Goal: Task Accomplishment & Management: Manage account settings

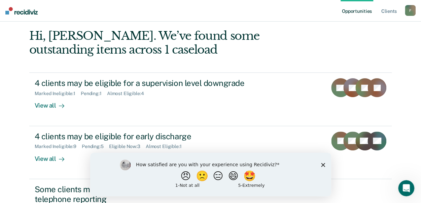
scroll to position [67, 0]
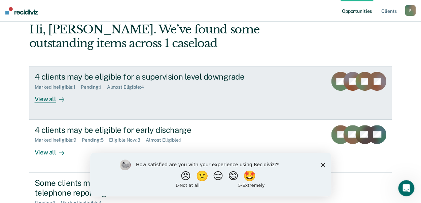
click at [44, 98] on div "View all" at bounding box center [54, 96] width 38 height 13
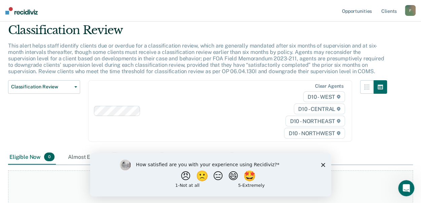
scroll to position [67, 0]
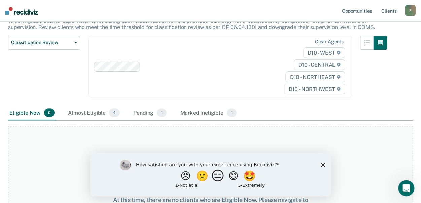
click at [217, 177] on button "😑" at bounding box center [219, 175] width 16 height 13
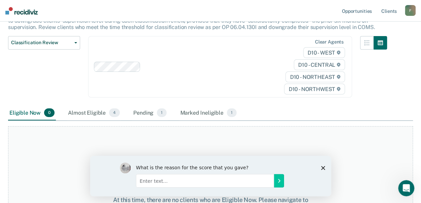
click at [323, 165] on icon "Close survey" at bounding box center [323, 167] width 4 height 4
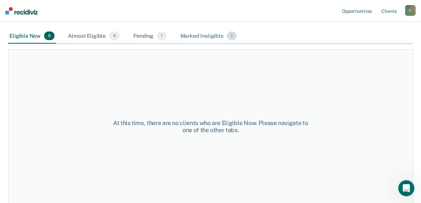
scroll to position [110, 0]
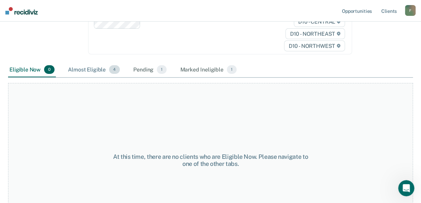
click at [84, 69] on div "Almost Eligible 4" at bounding box center [94, 69] width 54 height 15
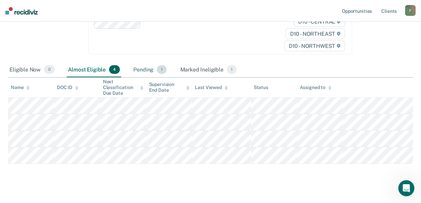
click at [145, 71] on div "Pending 1" at bounding box center [150, 69] width 36 height 15
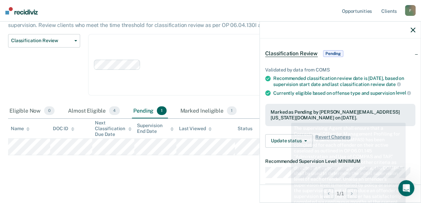
scroll to position [34, 0]
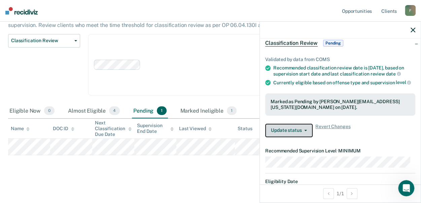
click at [307, 133] on button "Update status" at bounding box center [288, 129] width 47 height 13
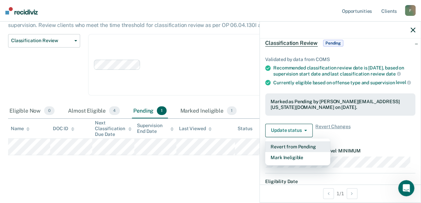
click at [295, 147] on button "Revert from Pending" at bounding box center [297, 146] width 65 height 11
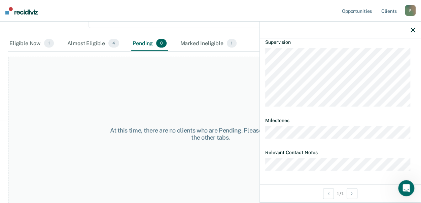
scroll to position [144, 0]
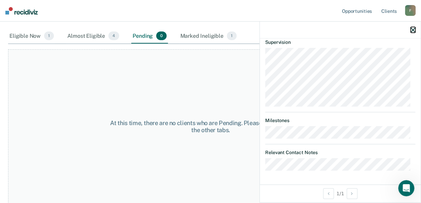
click at [413, 30] on icon "button" at bounding box center [412, 30] width 5 height 5
click at [192, 36] on div "Marked Ineligible 1" at bounding box center [208, 36] width 59 height 15
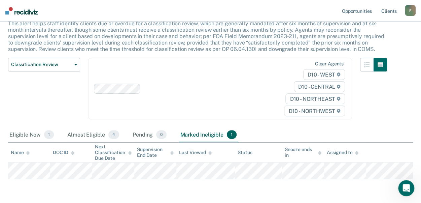
scroll to position [0, 0]
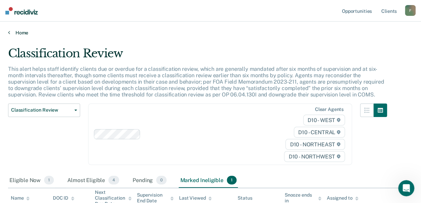
click at [26, 32] on link "Home" at bounding box center [210, 33] width 405 height 6
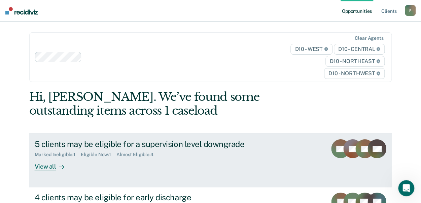
click at [42, 166] on div "View all" at bounding box center [54, 163] width 38 height 13
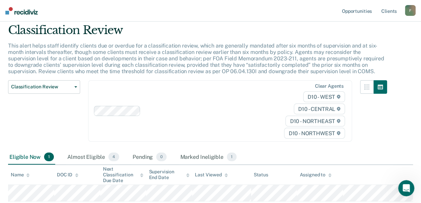
scroll to position [34, 0]
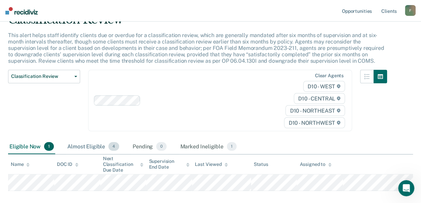
click at [88, 144] on div "Almost Eligible 4" at bounding box center [93, 146] width 54 height 15
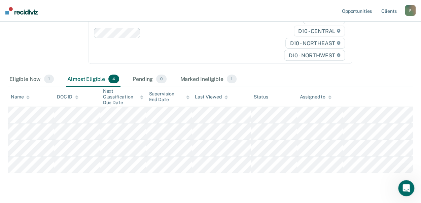
scroll to position [0, 0]
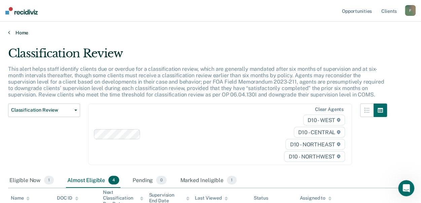
click at [14, 32] on link "Home" at bounding box center [210, 33] width 405 height 6
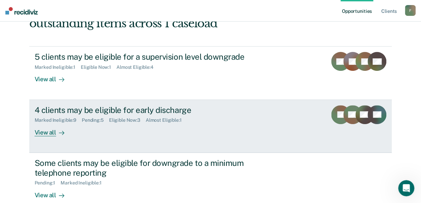
scroll to position [101, 0]
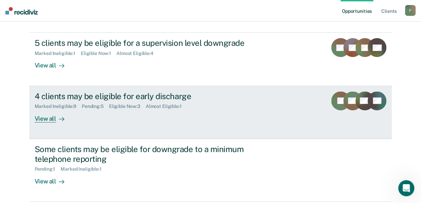
click at [46, 117] on div "View all" at bounding box center [54, 115] width 38 height 13
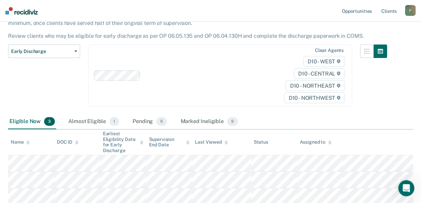
scroll to position [67, 0]
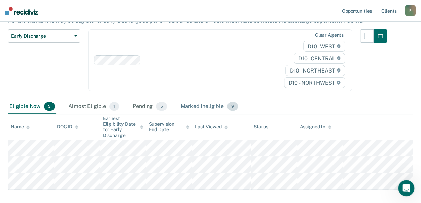
click at [201, 106] on div "Marked Ineligible 9" at bounding box center [209, 106] width 60 height 15
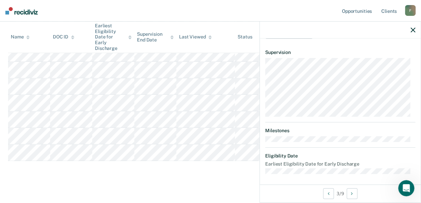
scroll to position [0, 0]
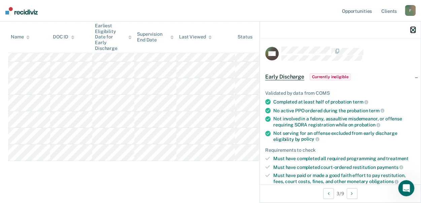
click at [412, 28] on icon "button" at bounding box center [412, 30] width 5 height 5
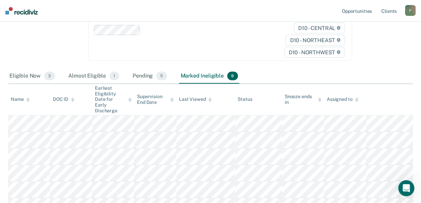
scroll to position [101, 0]
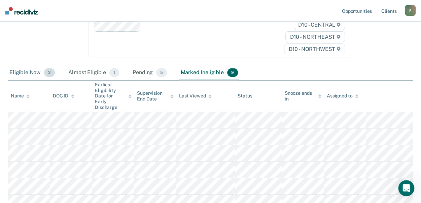
click at [28, 71] on div "Eligible Now 3" at bounding box center [32, 72] width 48 height 15
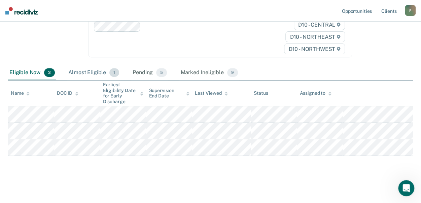
click at [85, 74] on div "Almost Eligible 1" at bounding box center [93, 72] width 53 height 15
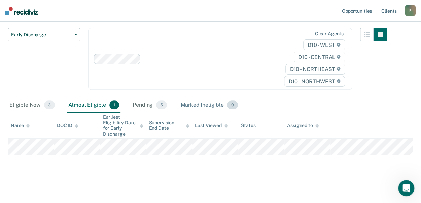
click at [208, 104] on div "Marked Ineligible 9" at bounding box center [209, 105] width 60 height 15
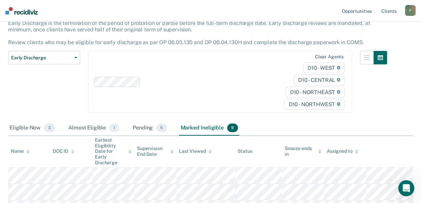
scroll to position [0, 0]
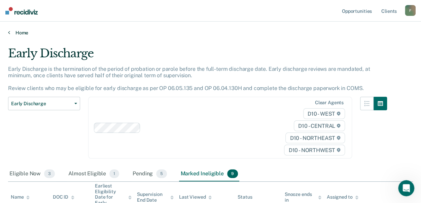
click at [9, 31] on icon at bounding box center [9, 32] width 2 height 5
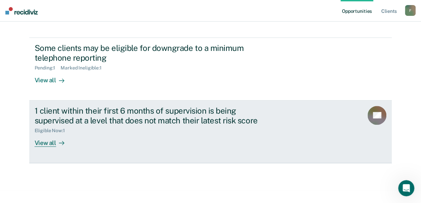
scroll to position [202, 0]
click at [48, 142] on div "View all" at bounding box center [54, 139] width 38 height 13
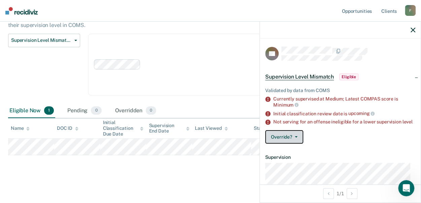
click at [295, 139] on button "Override?" at bounding box center [284, 136] width 38 height 13
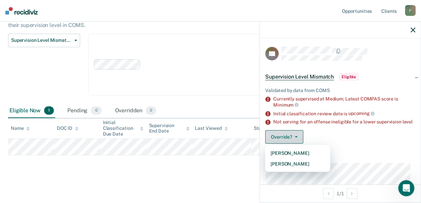
click at [295, 139] on button "Override?" at bounding box center [284, 136] width 38 height 13
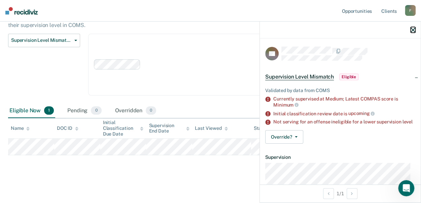
click at [412, 30] on icon "button" at bounding box center [412, 30] width 5 height 5
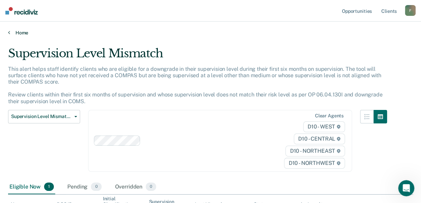
click at [10, 31] on link "Home" at bounding box center [210, 33] width 405 height 6
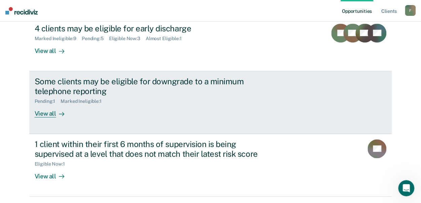
scroll to position [135, 0]
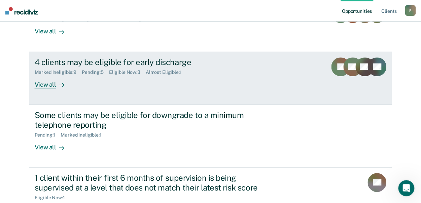
click at [43, 84] on div "View all" at bounding box center [54, 81] width 38 height 13
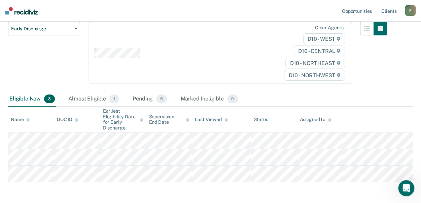
scroll to position [102, 0]
